Goal: Task Accomplishment & Management: Manage account settings

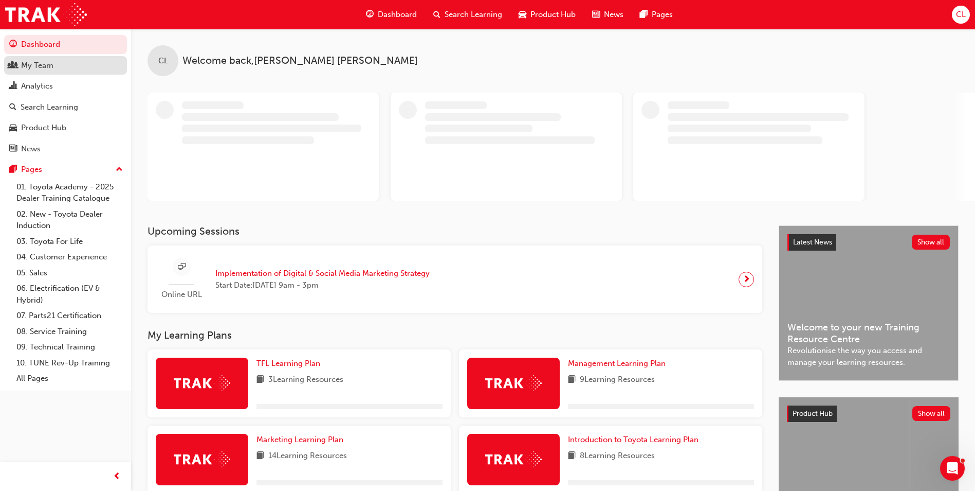
click at [52, 64] on div "My Team" at bounding box center [37, 66] width 32 height 12
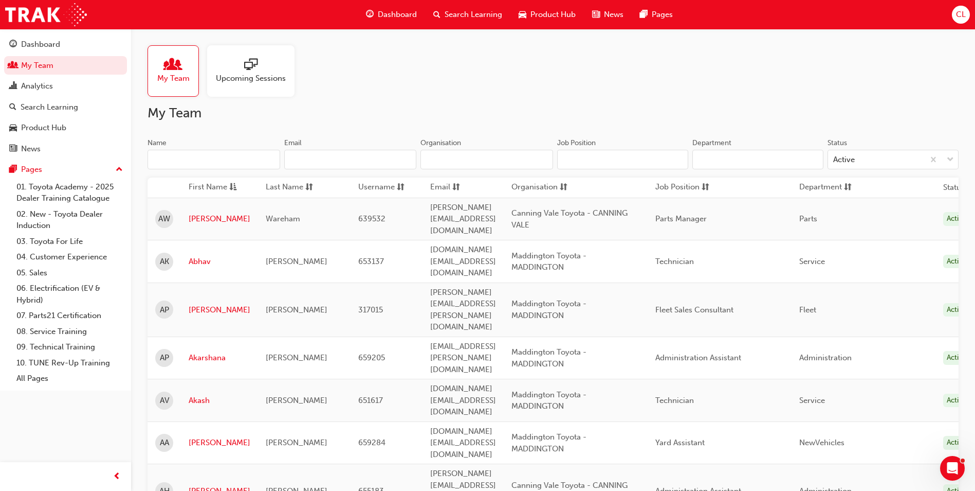
click at [206, 165] on input "Name" at bounding box center [214, 160] width 133 height 20
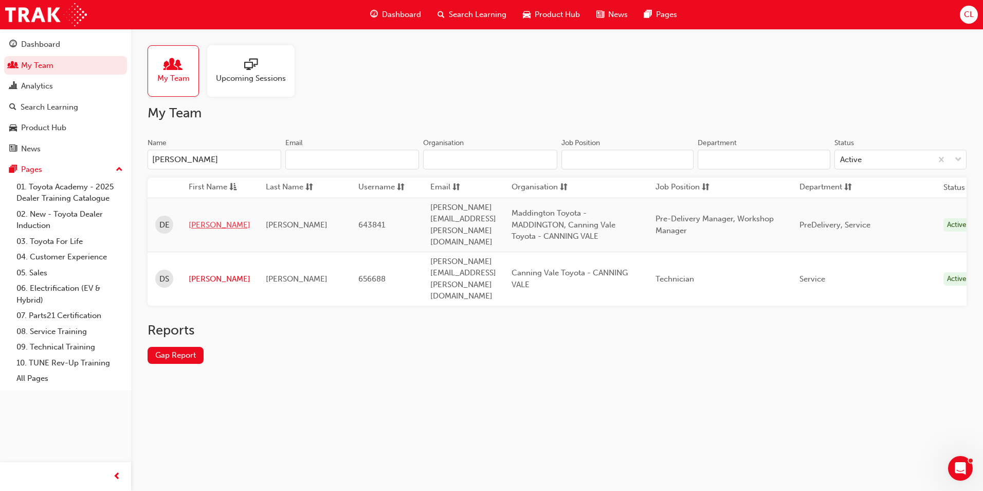
type input "[PERSON_NAME]"
click at [206, 219] on link "[PERSON_NAME]" at bounding box center [220, 225] width 62 height 12
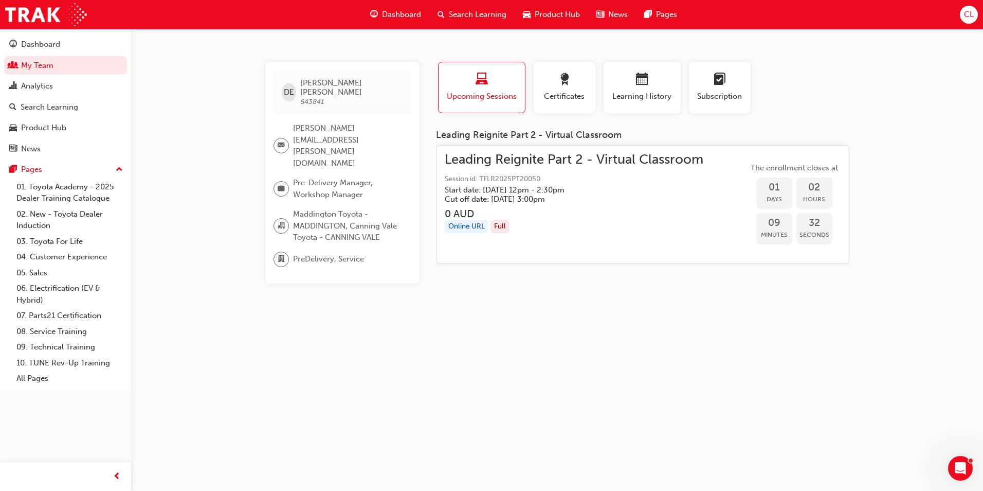
click at [608, 224] on div "Online URL Full" at bounding box center [574, 227] width 259 height 14
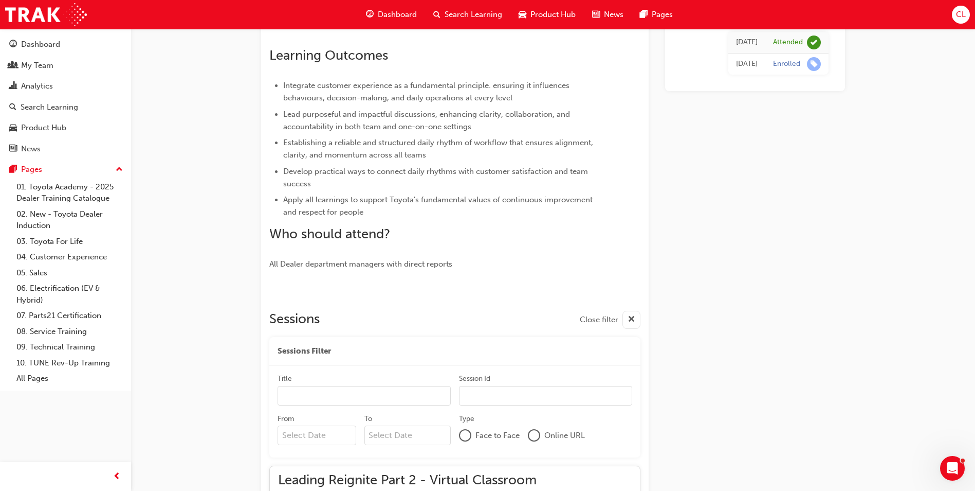
scroll to position [1556, 0]
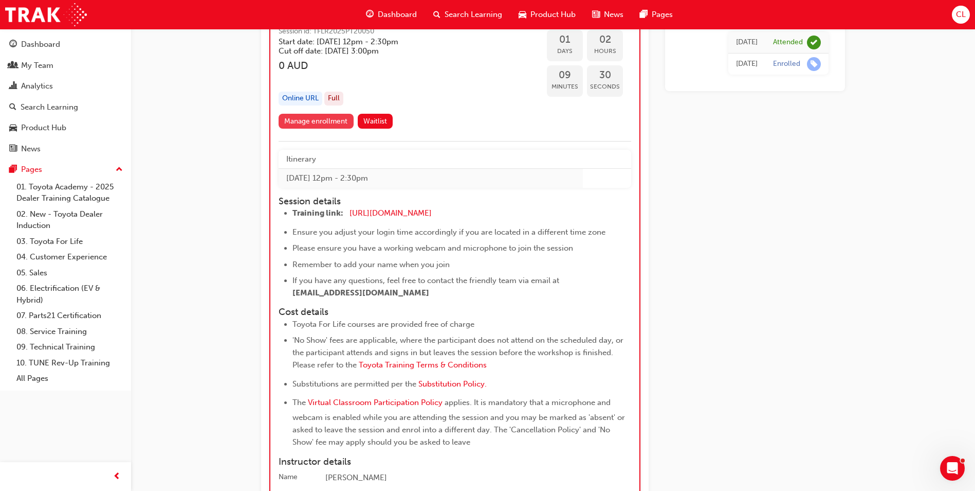
click at [321, 129] on link "Manage enrollment" at bounding box center [316, 121] width 75 height 15
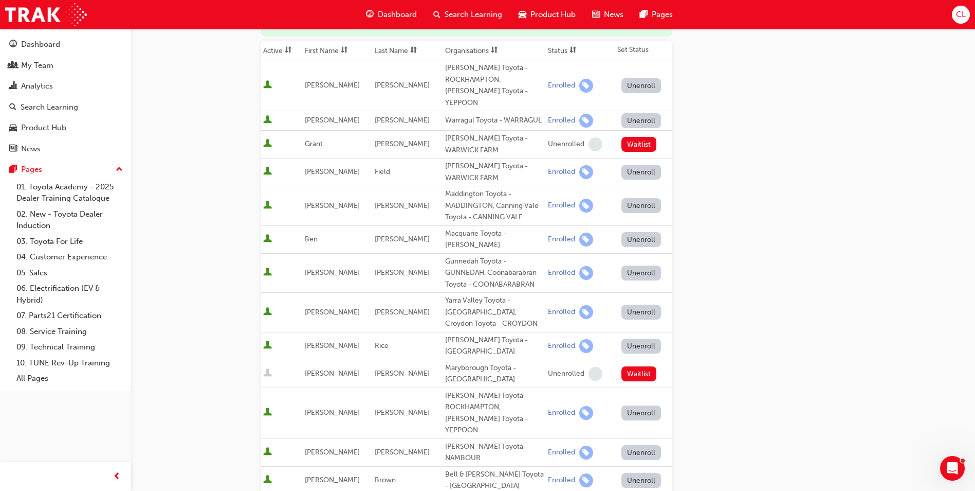
scroll to position [51, 0]
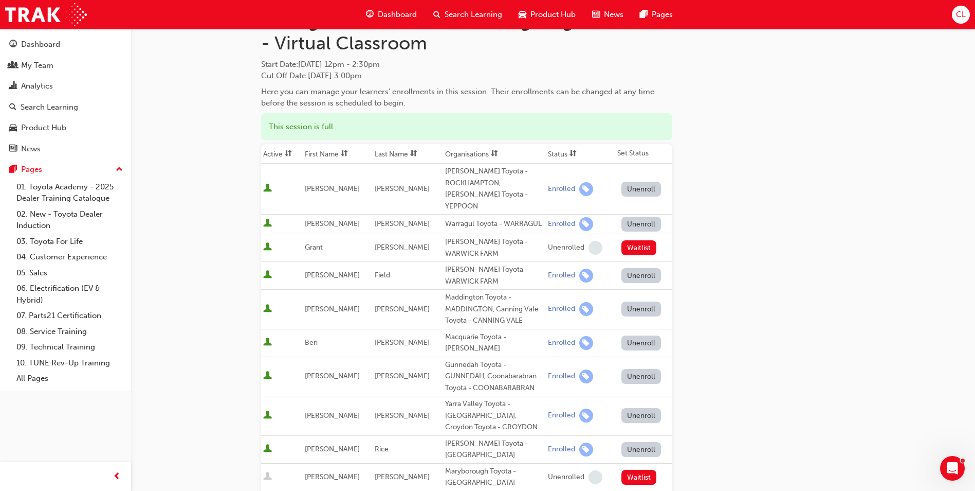
click at [645, 301] on button "Unenroll" at bounding box center [642, 308] width 40 height 15
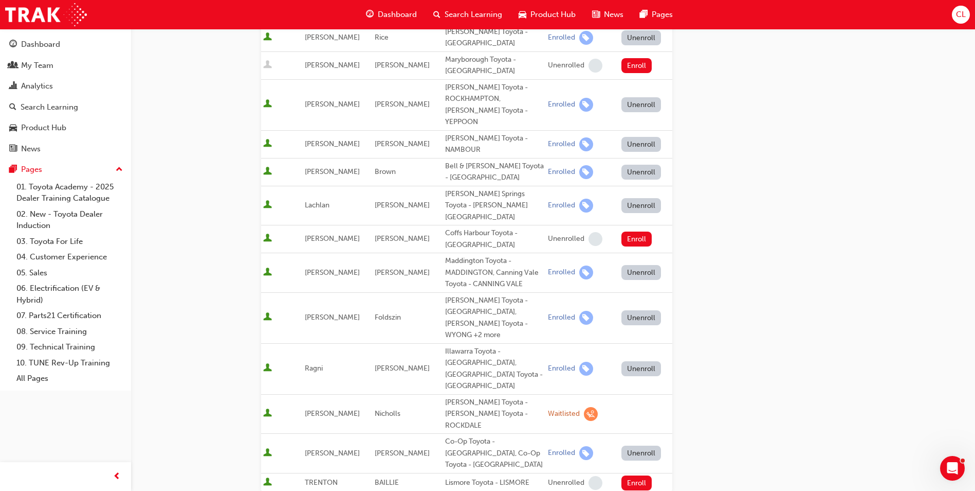
scroll to position [617, 0]
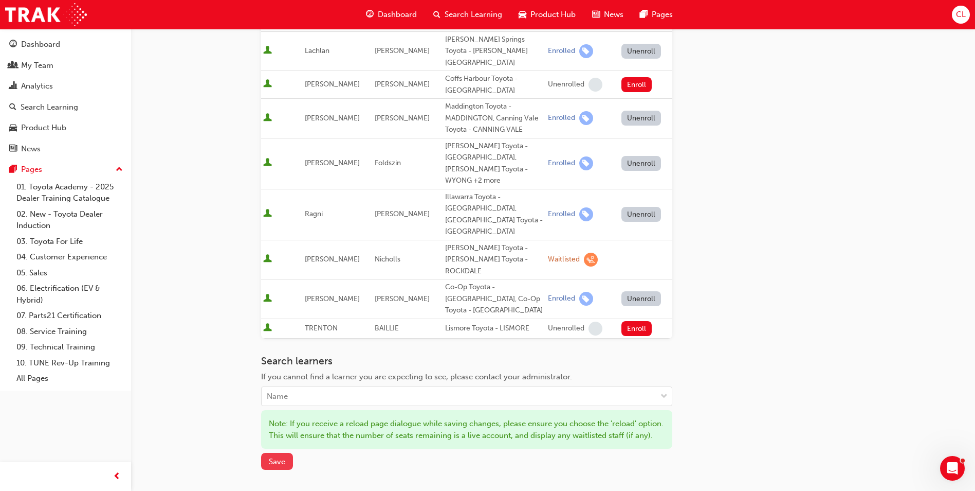
click at [271, 457] on span "Save" at bounding box center [277, 461] width 16 height 9
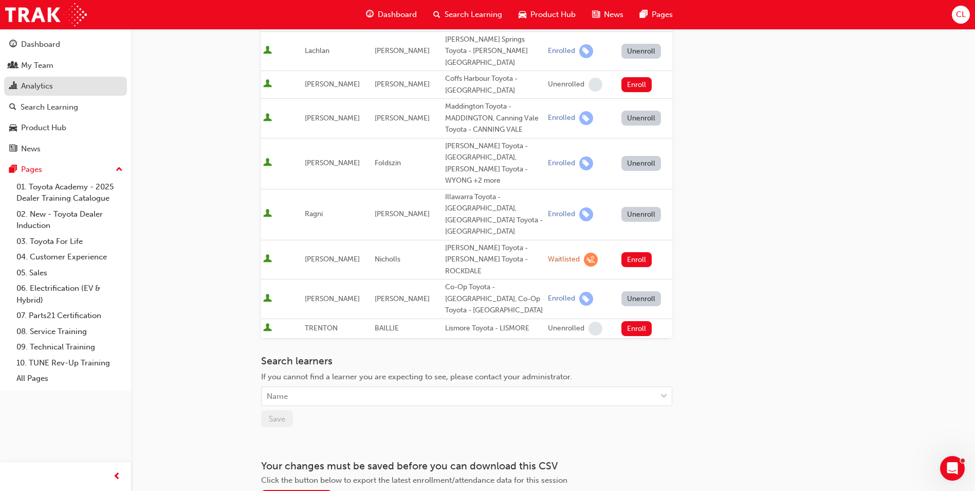
scroll to position [606, 0]
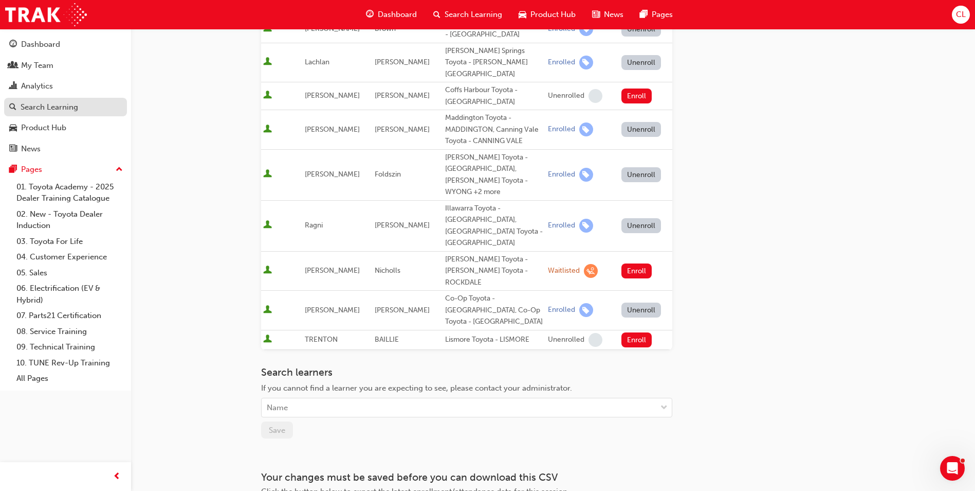
click at [59, 105] on div "Search Learning" at bounding box center [50, 107] width 58 height 12
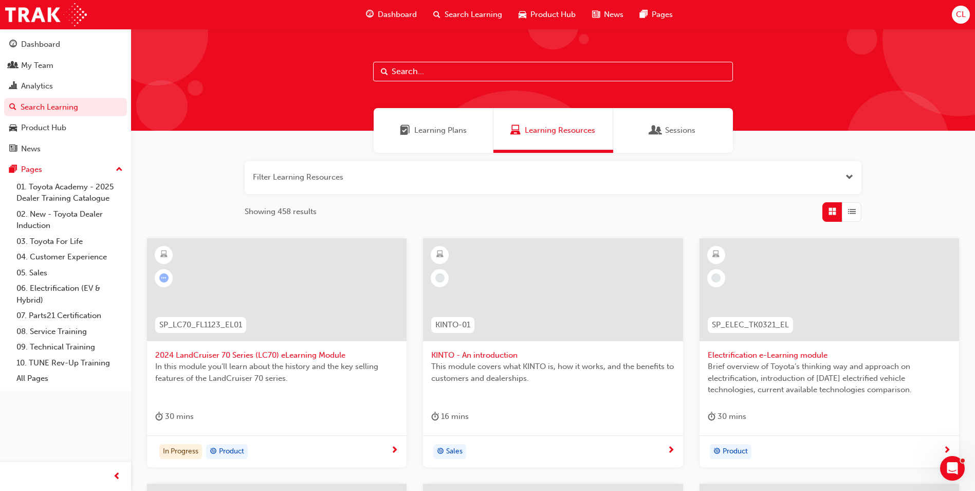
click at [423, 66] on input "text" at bounding box center [553, 72] width 360 height 20
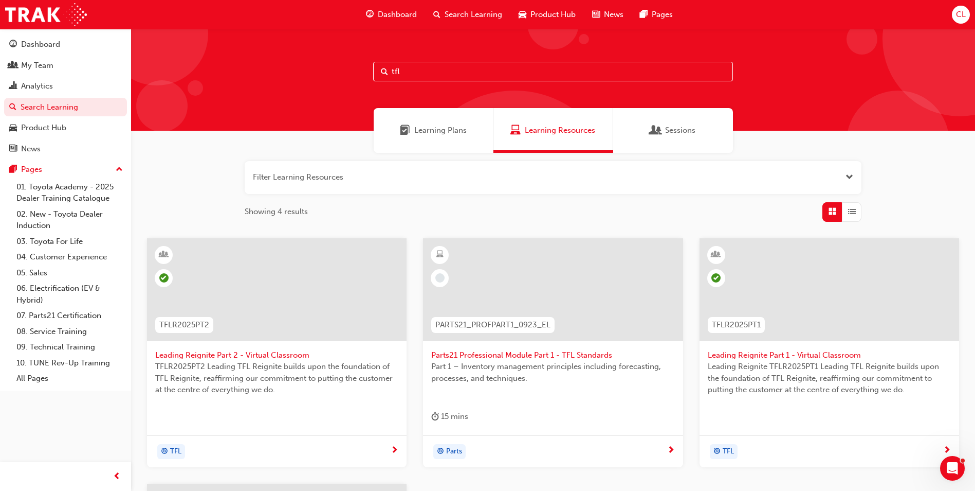
type input "tfl"
click at [285, 354] on span "Leading Reignite Part 2 - Virtual Classroom" at bounding box center [276, 355] width 243 height 12
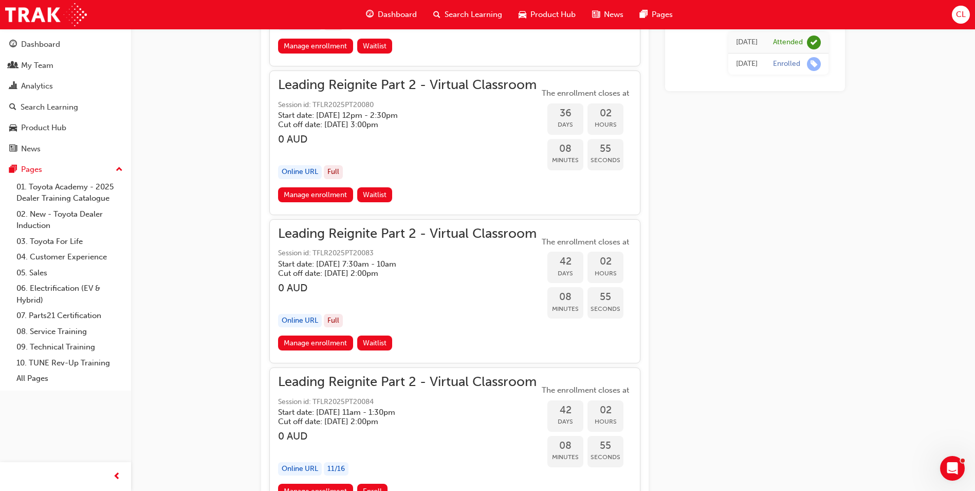
scroll to position [6130, 0]
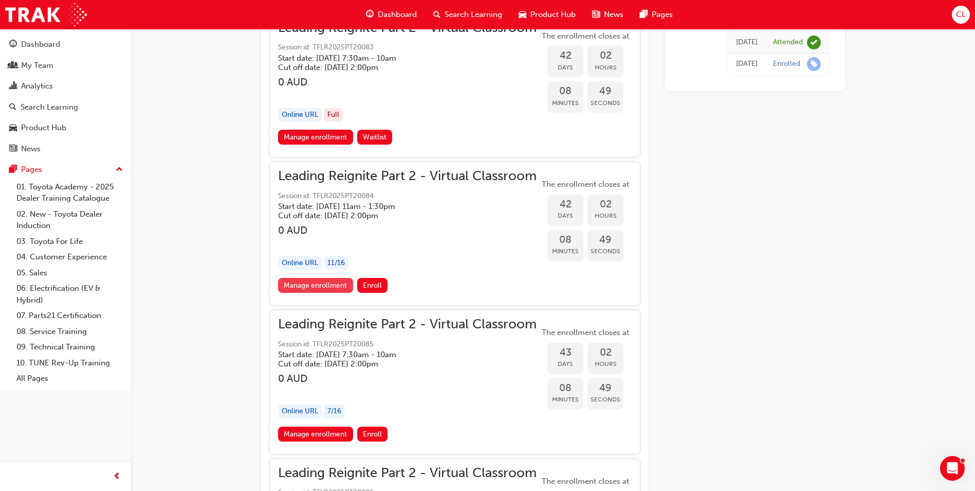
click at [328, 285] on link "Manage enrollment" at bounding box center [315, 285] width 75 height 15
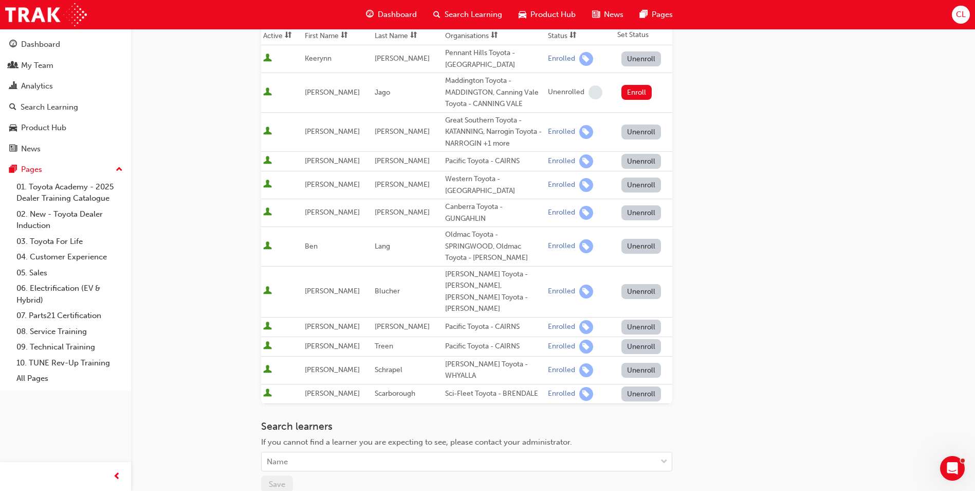
scroll to position [206, 0]
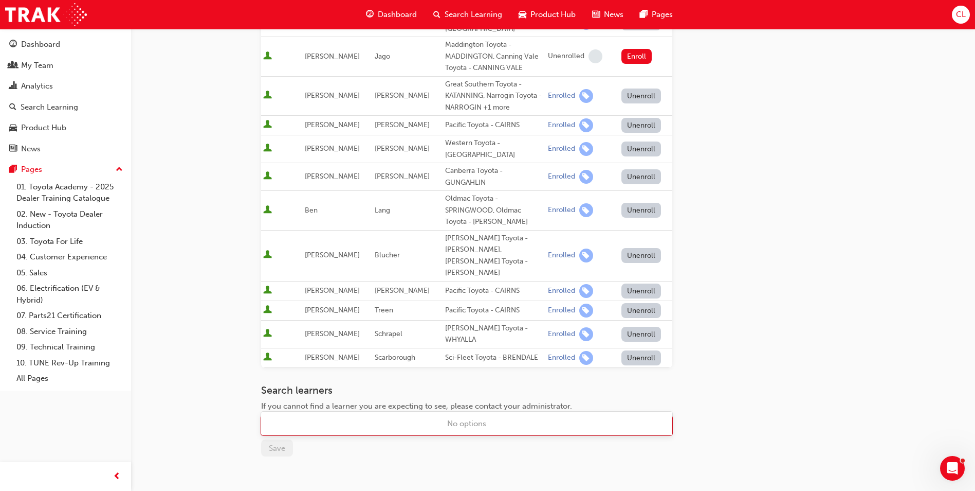
click at [435, 416] on div "Name" at bounding box center [459, 425] width 395 height 18
type input "[PERSON_NAME]"
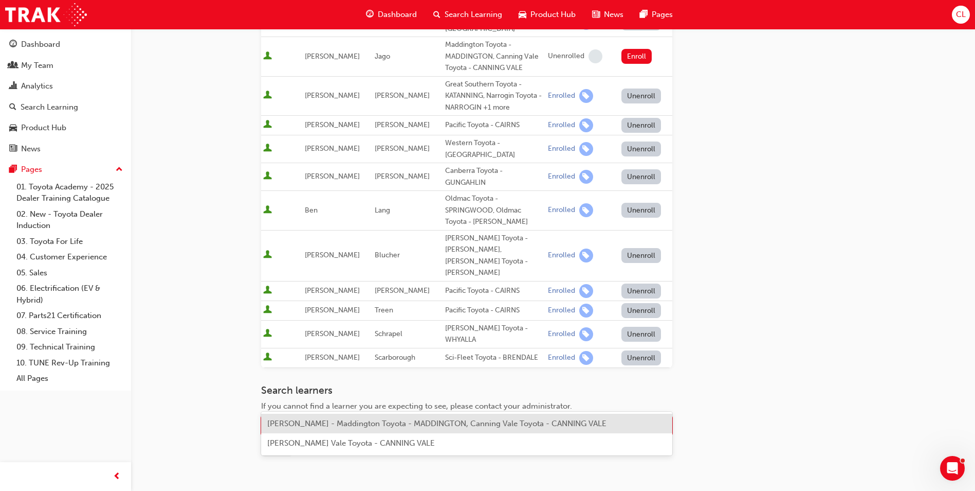
click at [412, 425] on span "[PERSON_NAME] - Maddington Toyota - MADDINGTON, Canning Vale Toyota - CANNING V…" at bounding box center [436, 423] width 339 height 9
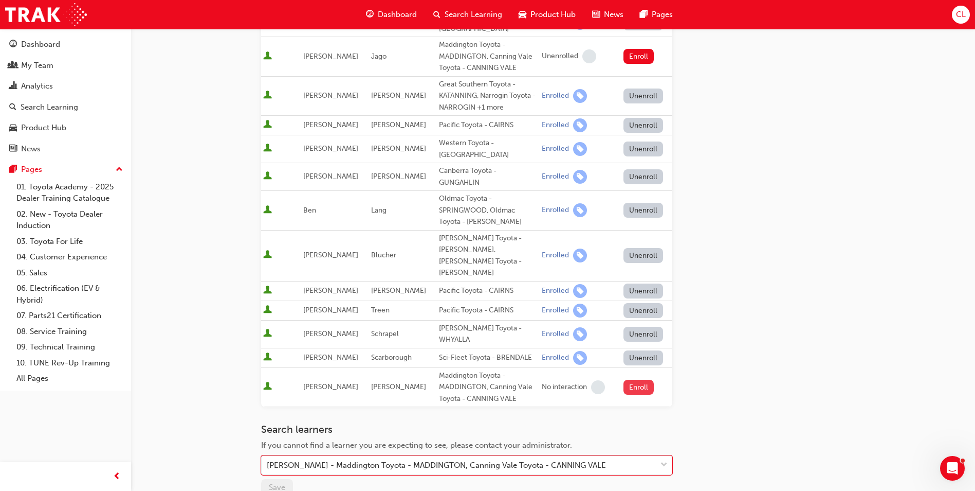
click at [634, 379] on button "Enroll" at bounding box center [639, 386] width 31 height 15
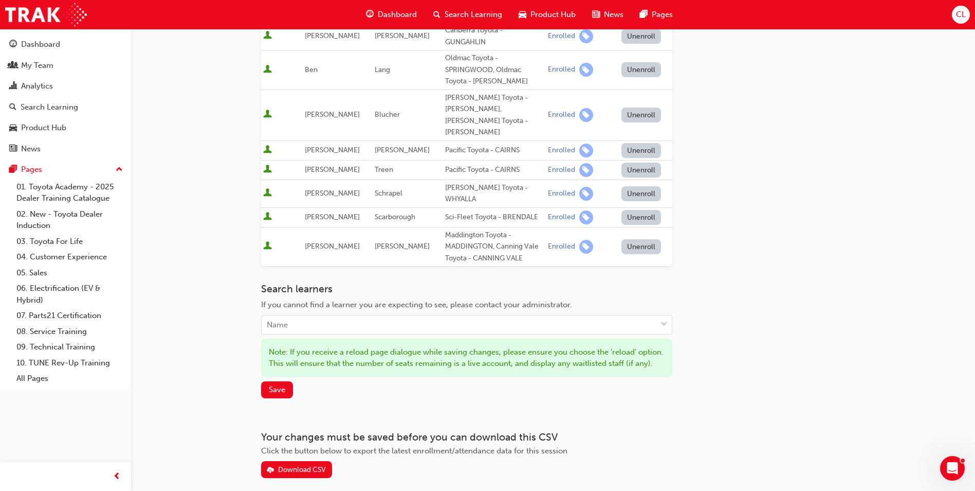
scroll to position [360, 0]
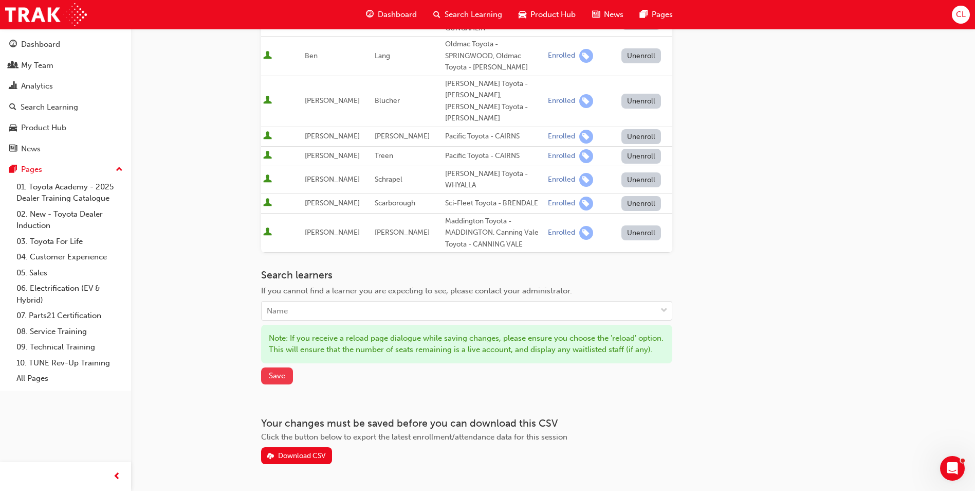
click at [282, 371] on span "Save" at bounding box center [277, 375] width 16 height 9
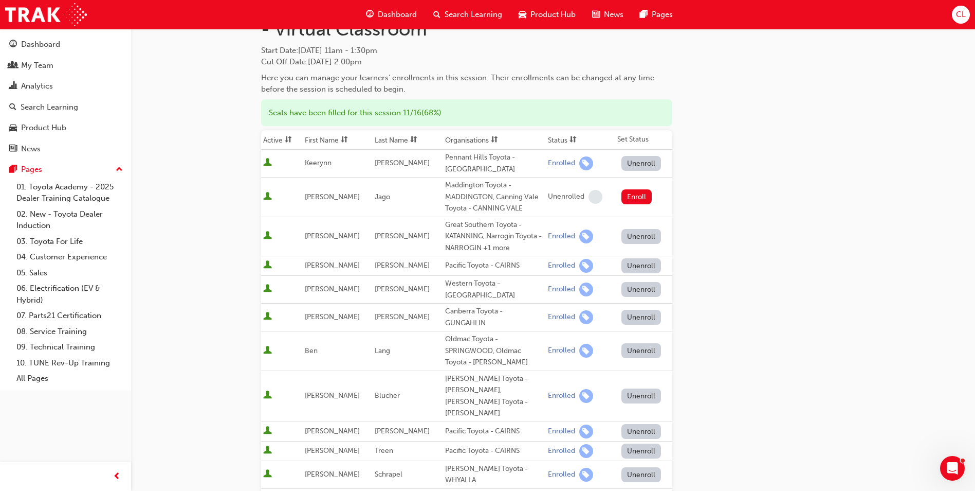
scroll to position [0, 0]
